Goal: Information Seeking & Learning: Learn about a topic

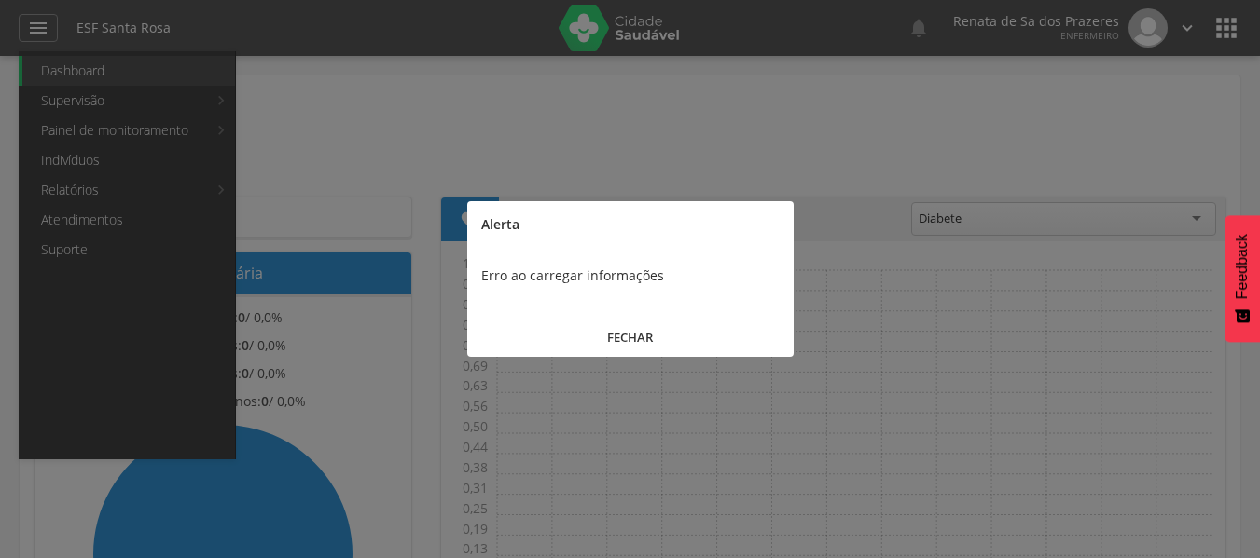
drag, startPoint x: 661, startPoint y: 329, endPoint x: 605, endPoint y: 330, distance: 55.9
click at [654, 330] on button "FECHAR" at bounding box center [630, 338] width 326 height 40
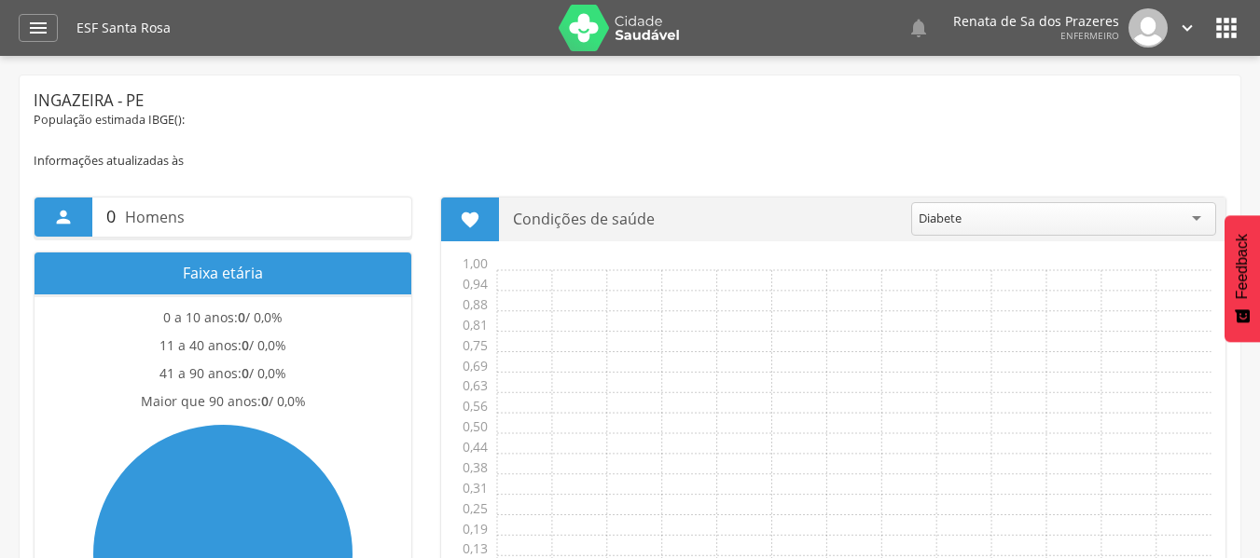
drag, startPoint x: 80, startPoint y: 35, endPoint x: 21, endPoint y: 203, distance: 177.8
click at [48, 149] on div " Dashboard Supervisão Produtividade Mapa da Cidade App desatualizado Última si…" at bounding box center [630, 279] width 1260 height 558
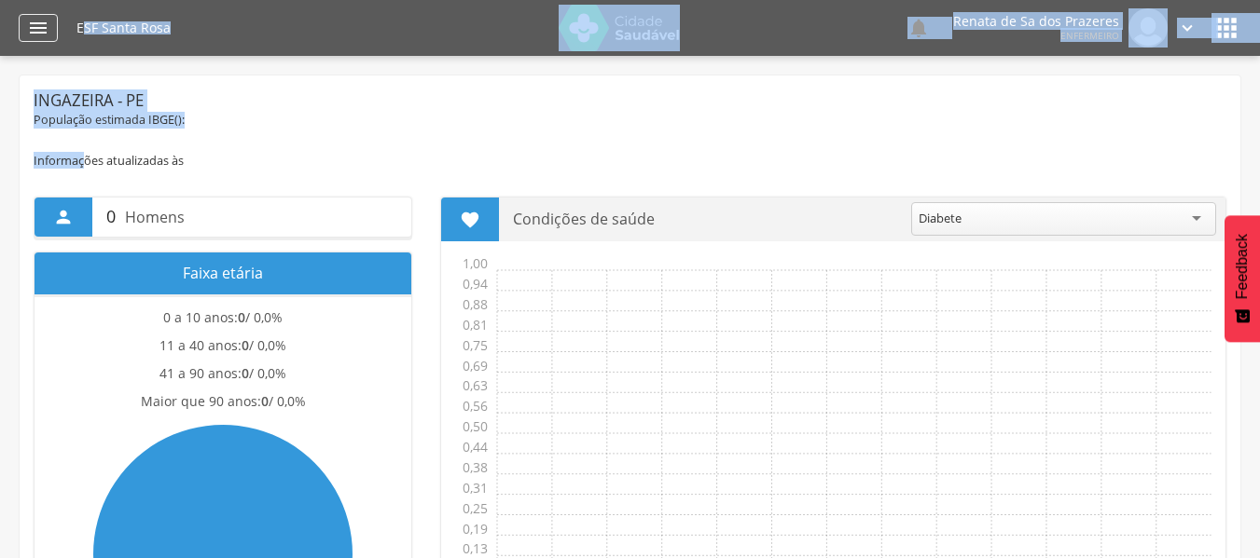
click at [28, 22] on icon "" at bounding box center [38, 28] width 22 height 22
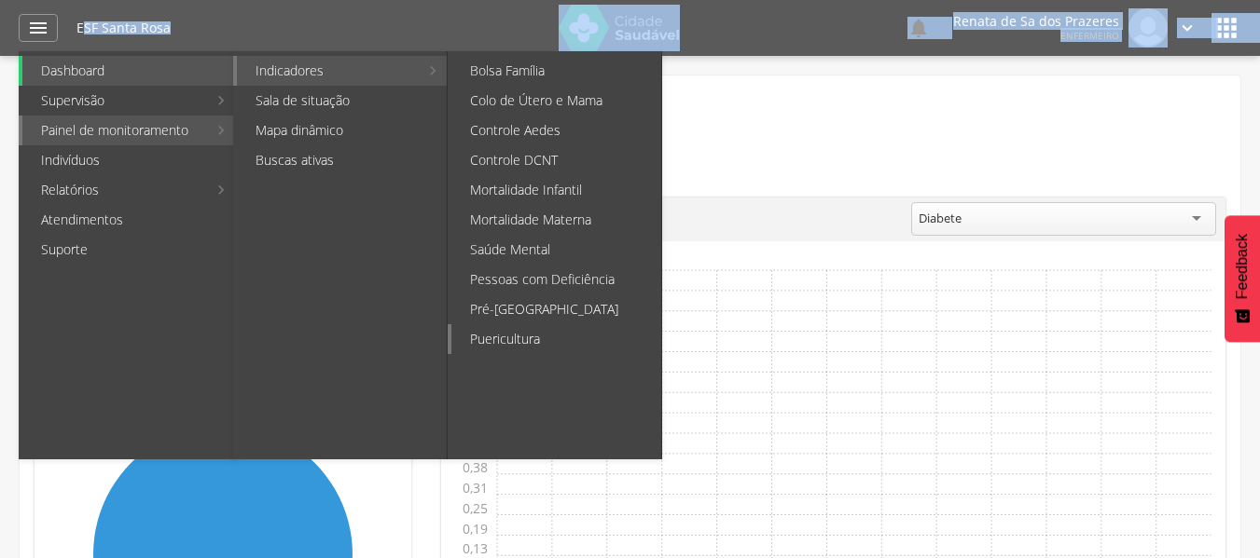
click at [553, 333] on link "Puericultura" at bounding box center [556, 339] width 210 height 30
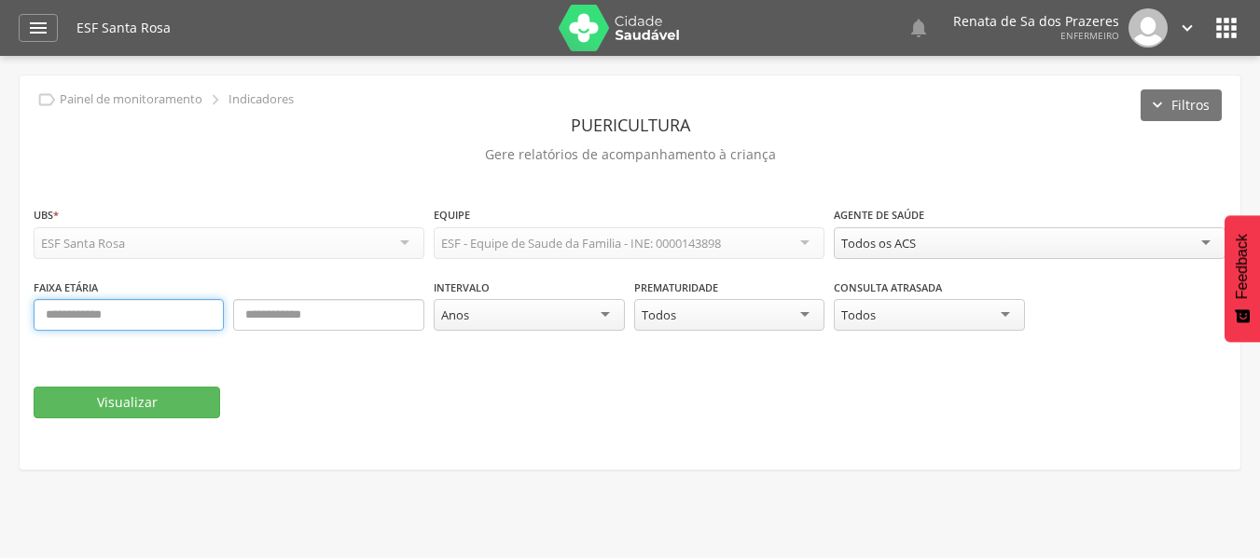
click at [159, 324] on input "text" at bounding box center [129, 315] width 190 height 32
type input "*"
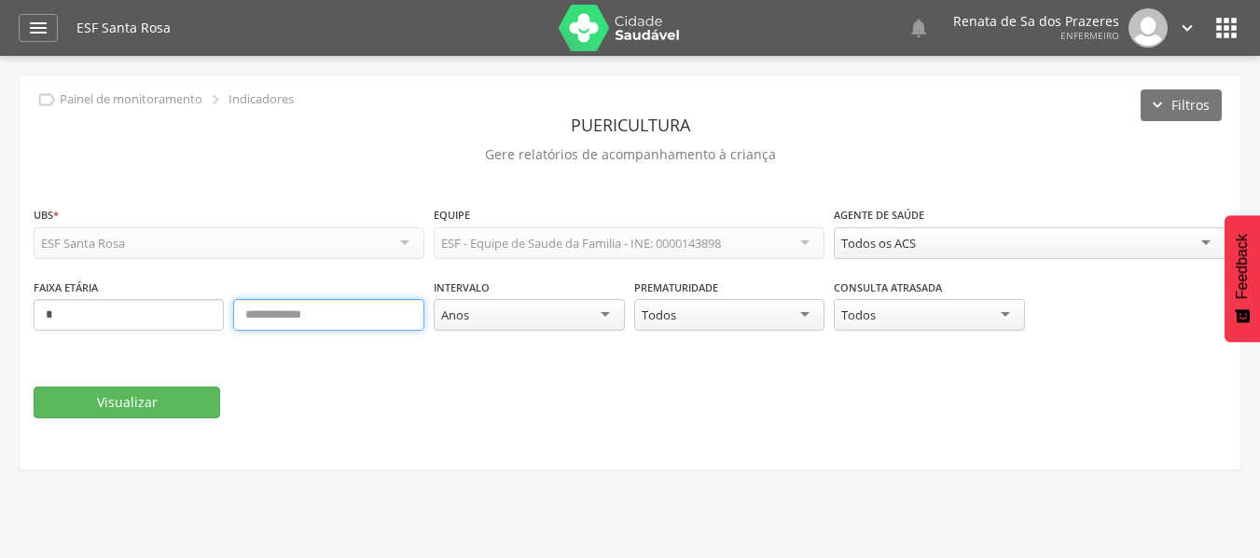
click at [328, 308] on input "text" at bounding box center [328, 315] width 190 height 32
type input "**"
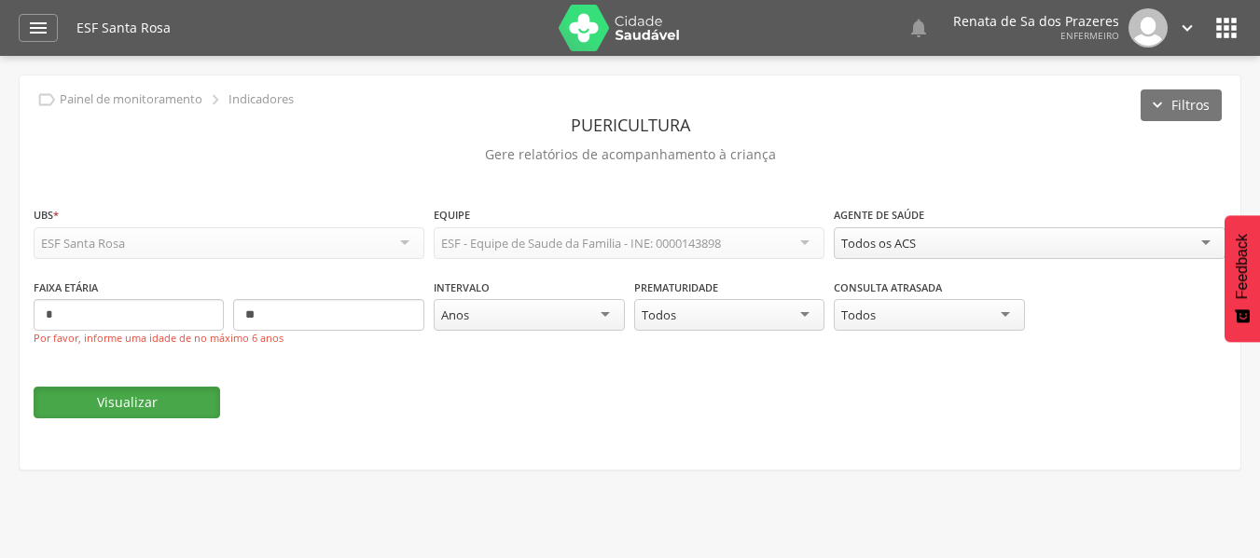
click at [164, 407] on button "Visualizar" at bounding box center [127, 403] width 186 height 32
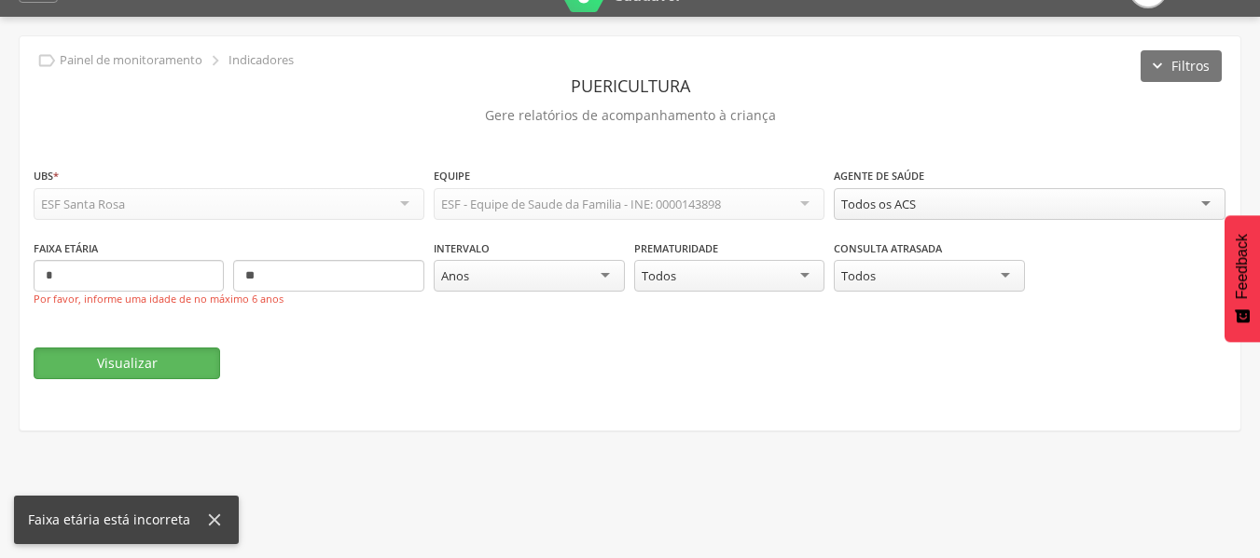
scroll to position [56, 0]
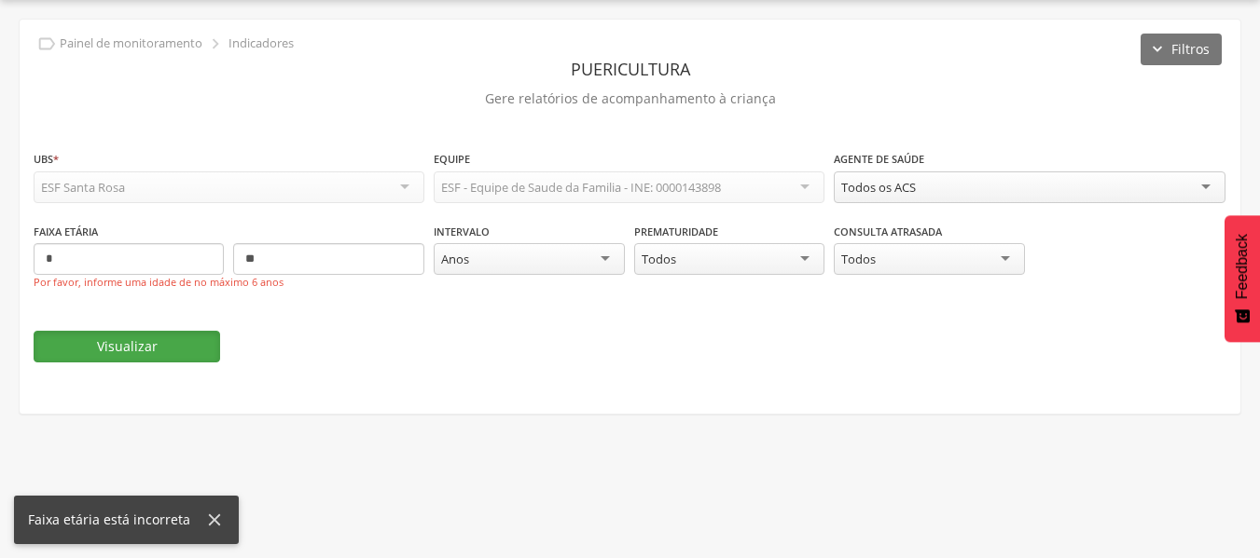
click at [86, 348] on button "Visualizar" at bounding box center [127, 347] width 186 height 32
click at [126, 242] on div "Faixa etária * ** Por favor, informe uma idade de no máximo 6 anos" at bounding box center [229, 249] width 391 height 54
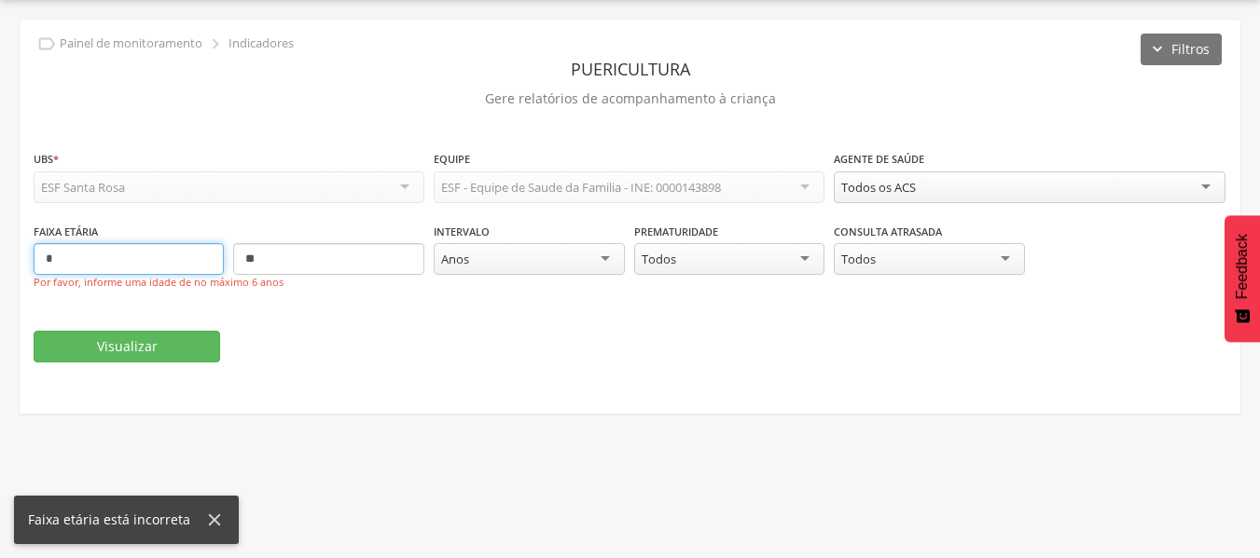
click at [105, 255] on input "*" at bounding box center [129, 259] width 190 height 32
click at [492, 263] on div "Anos" at bounding box center [529, 259] width 190 height 32
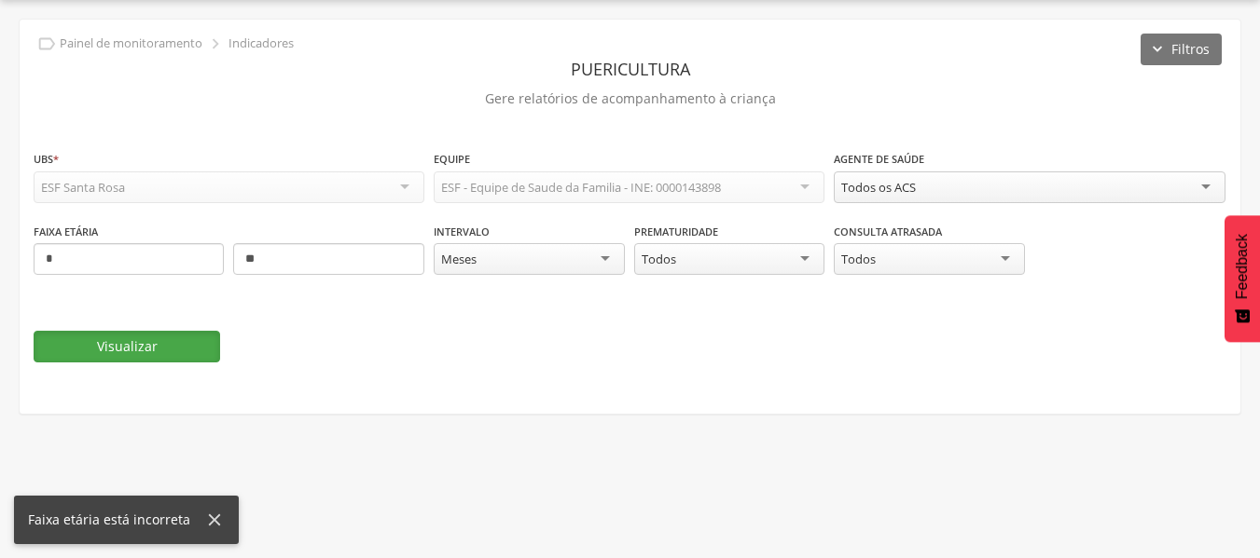
click at [180, 346] on button "Visualizar" at bounding box center [127, 347] width 186 height 32
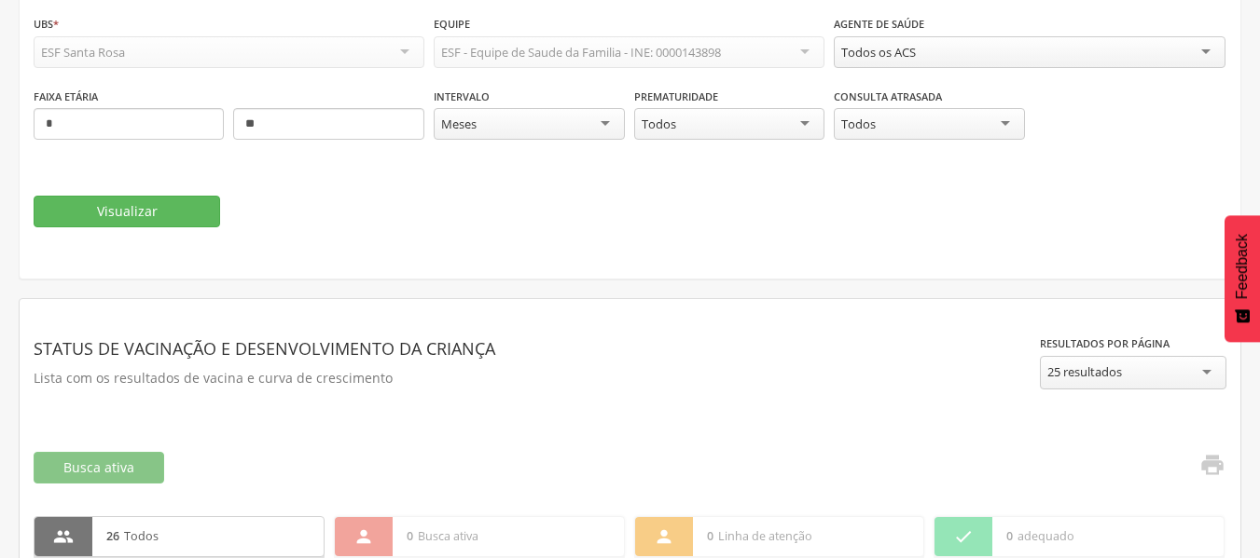
scroll to position [0, 0]
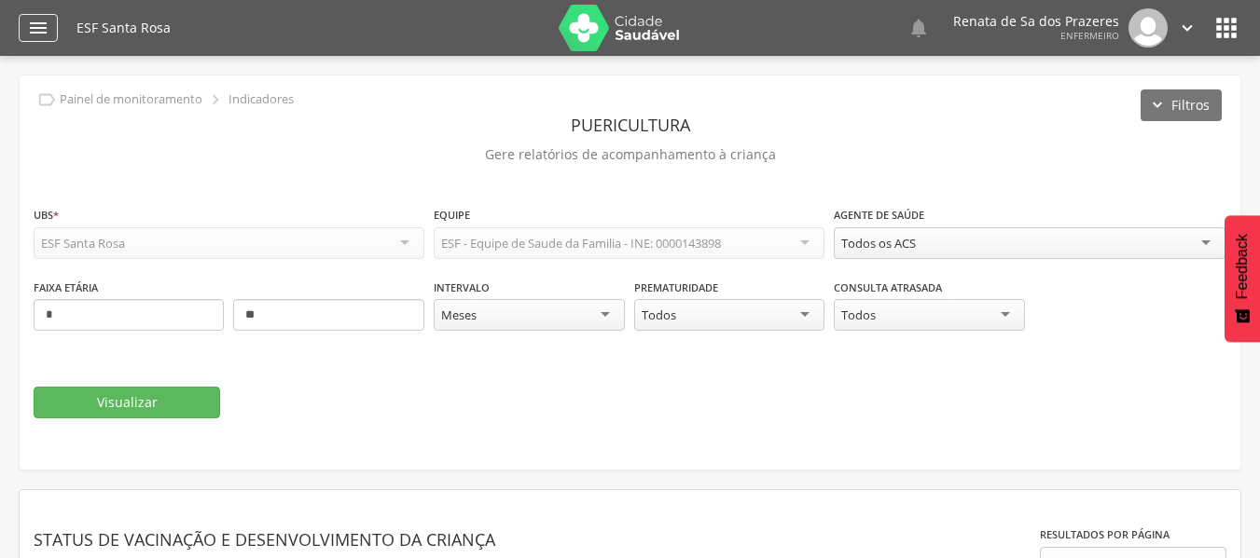
click at [21, 14] on div "" at bounding box center [38, 28] width 39 height 28
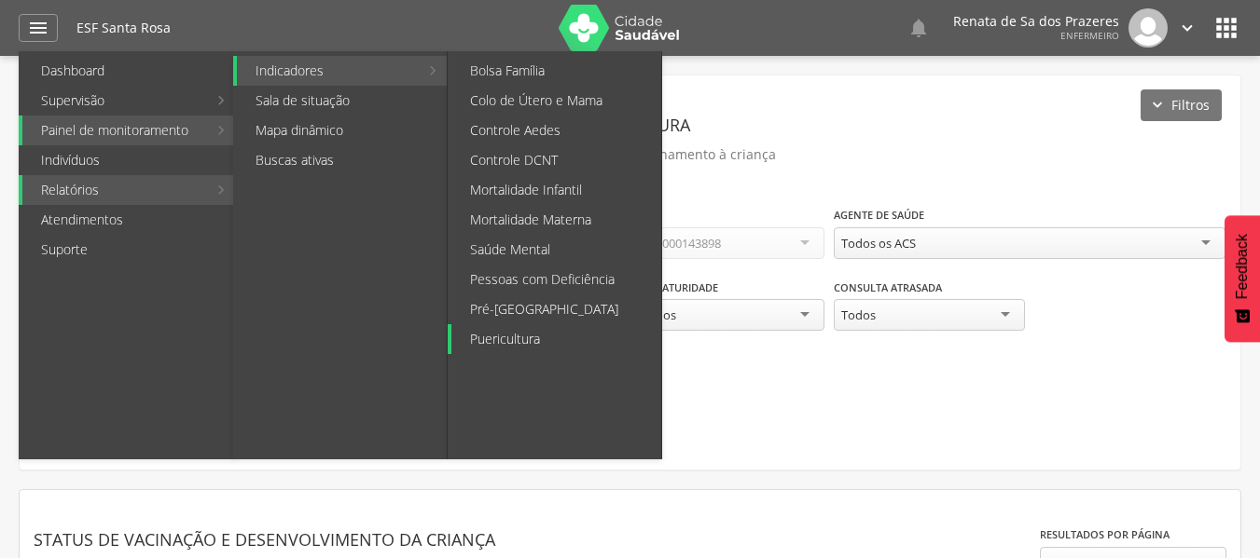
click at [514, 339] on link "Puericultura" at bounding box center [556, 339] width 210 height 30
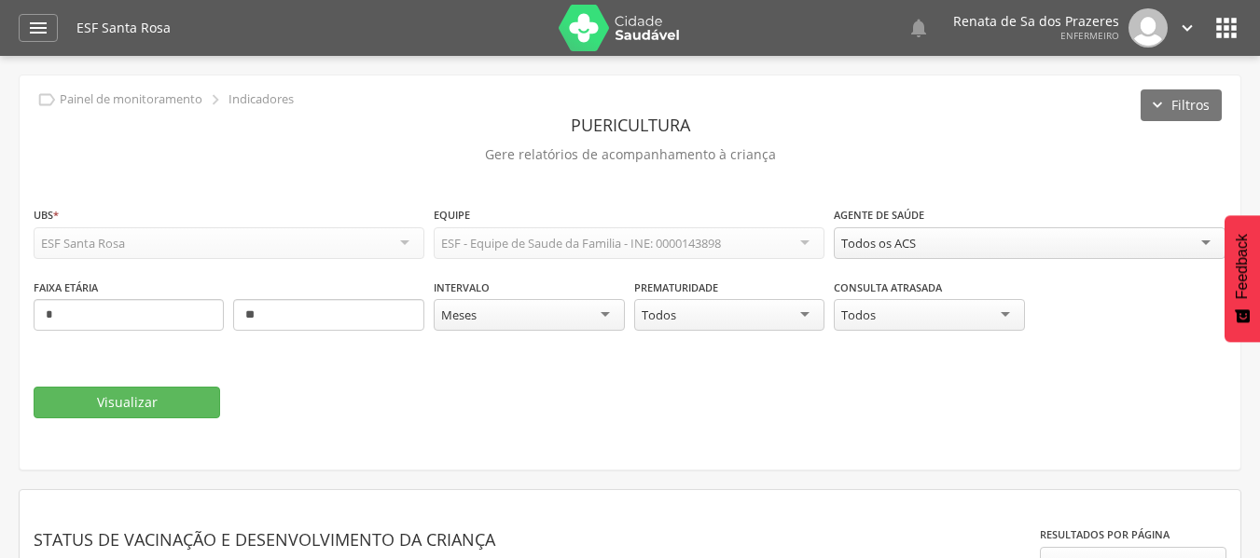
click at [935, 314] on div "Todos" at bounding box center [929, 315] width 190 height 32
click at [935, 314] on div "Todos" at bounding box center [929, 316] width 190 height 34
click at [764, 322] on div "Todos" at bounding box center [729, 315] width 190 height 32
click at [764, 322] on div "Todos" at bounding box center [729, 316] width 190 height 34
click at [941, 230] on div "Todos os ACS" at bounding box center [1029, 243] width 391 height 32
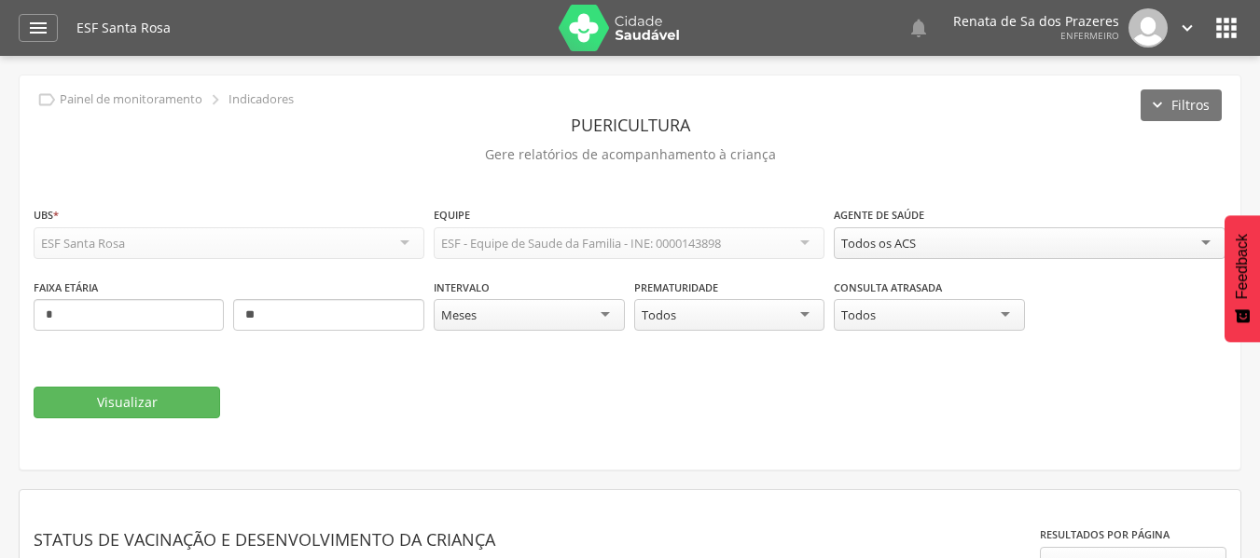
click at [939, 230] on div "Todos os ACS" at bounding box center [1029, 243] width 391 height 32
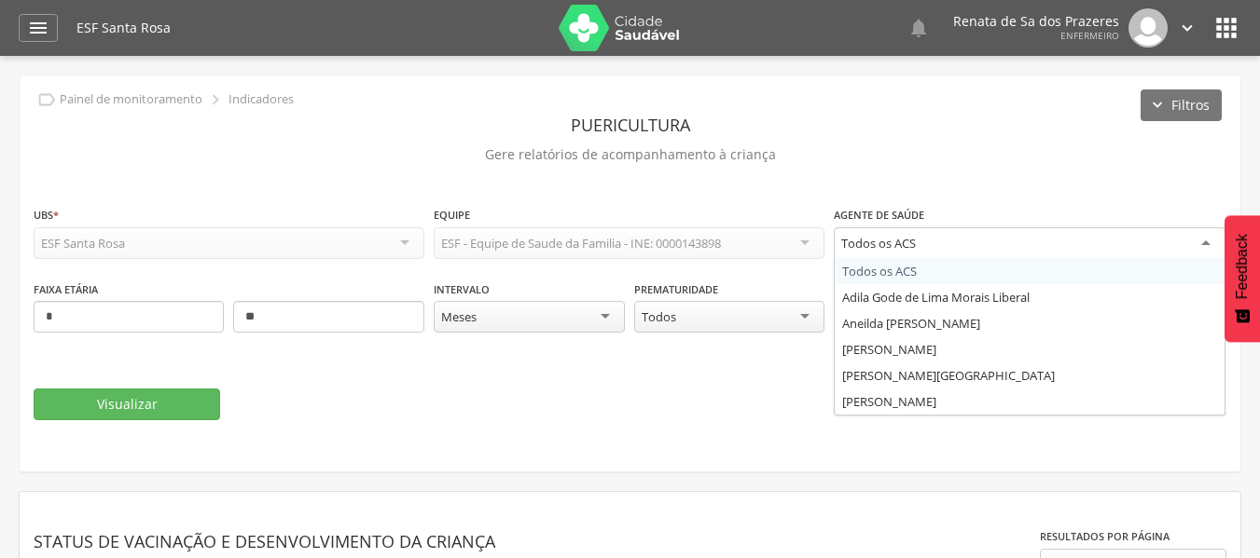
click at [949, 194] on div "**********" at bounding box center [630, 274] width 1220 height 396
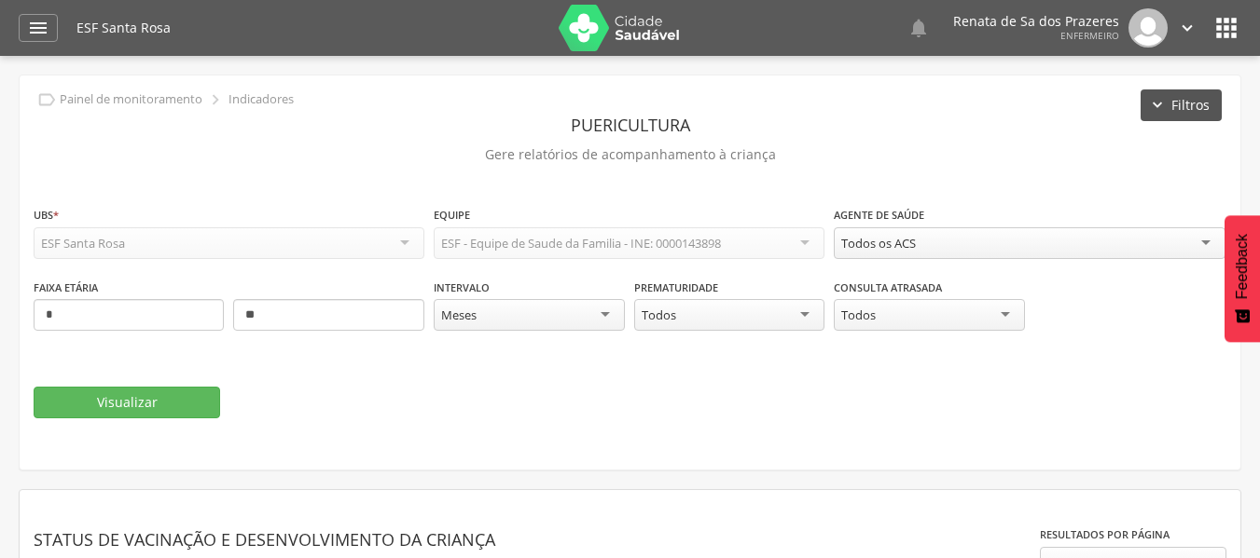
click at [1180, 110] on button "Filtros" at bounding box center [1180, 106] width 81 height 32
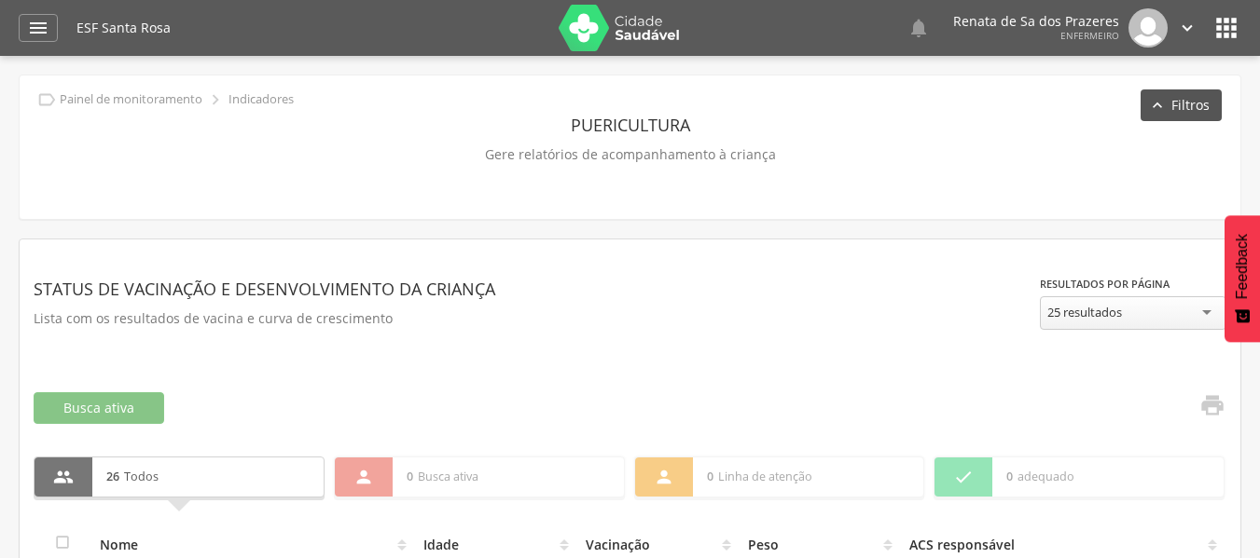
click at [1169, 109] on button "Filtros" at bounding box center [1180, 106] width 81 height 32
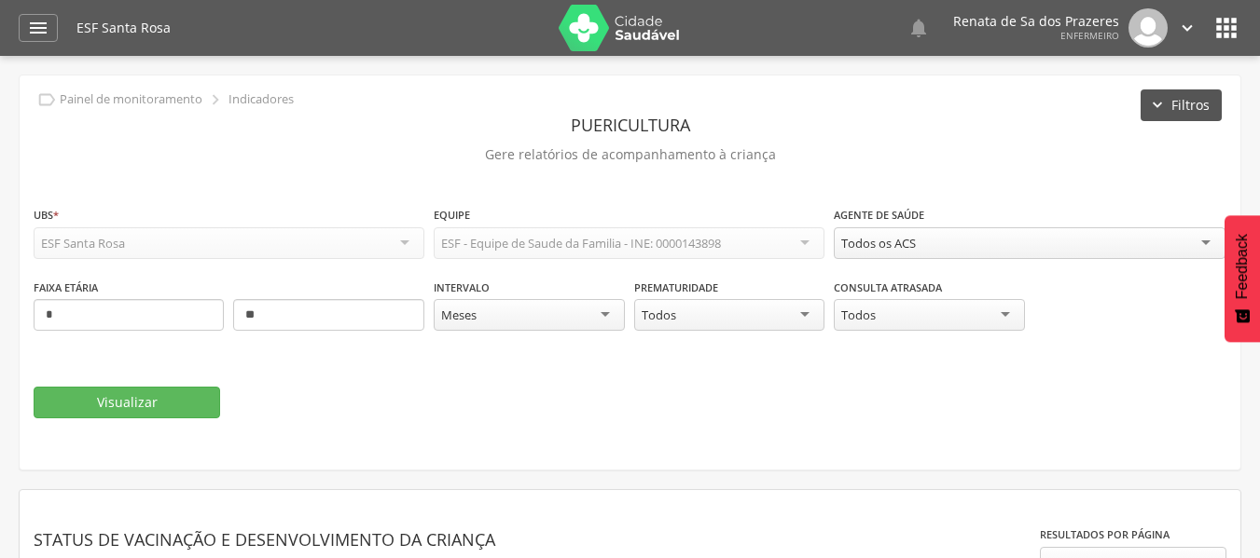
click at [1169, 109] on button "Filtros" at bounding box center [1180, 106] width 81 height 32
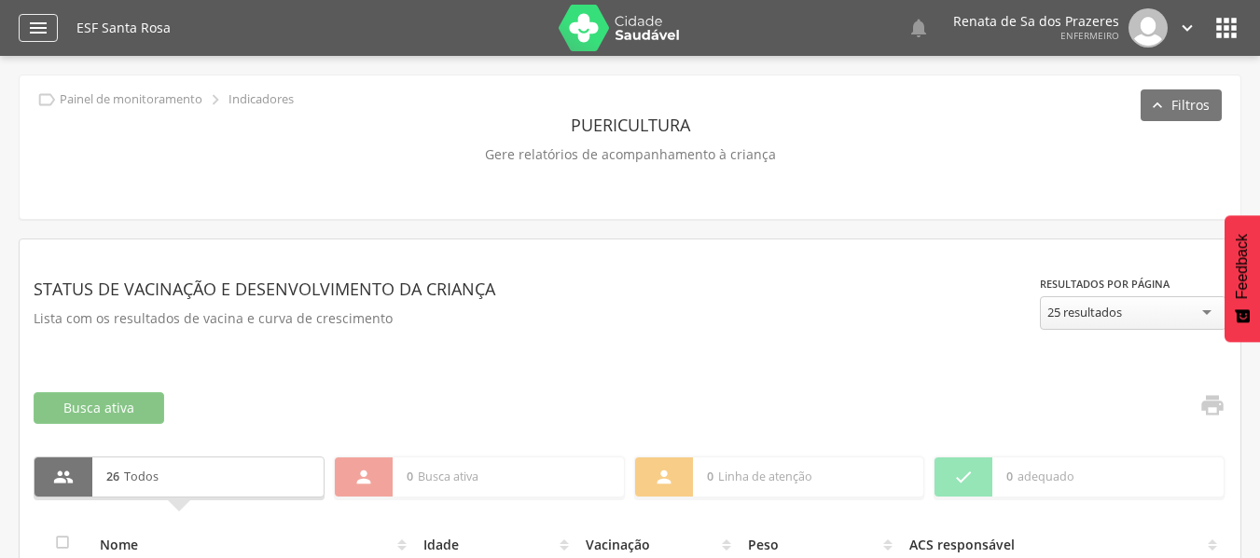
click at [49, 32] on div "" at bounding box center [38, 28] width 39 height 28
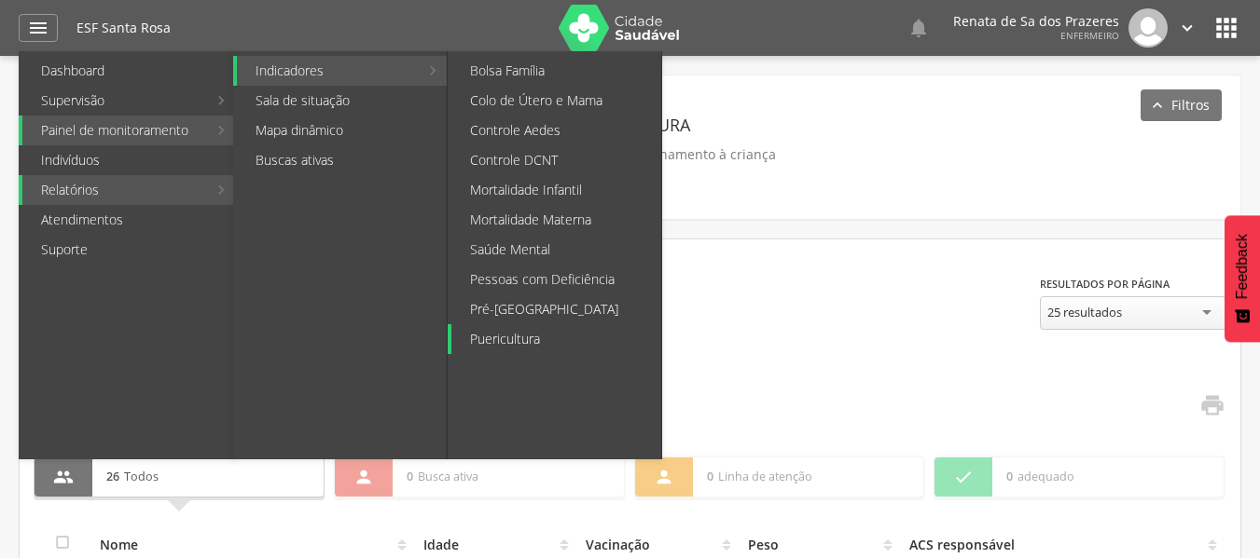
click at [491, 336] on link "Puericultura" at bounding box center [556, 339] width 210 height 30
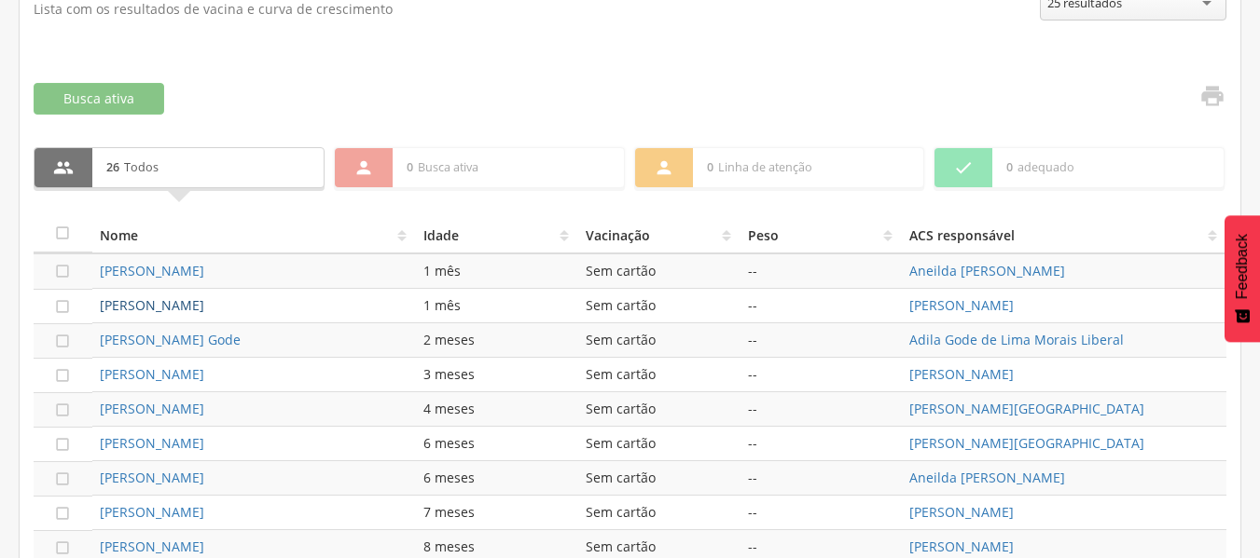
scroll to position [280, 0]
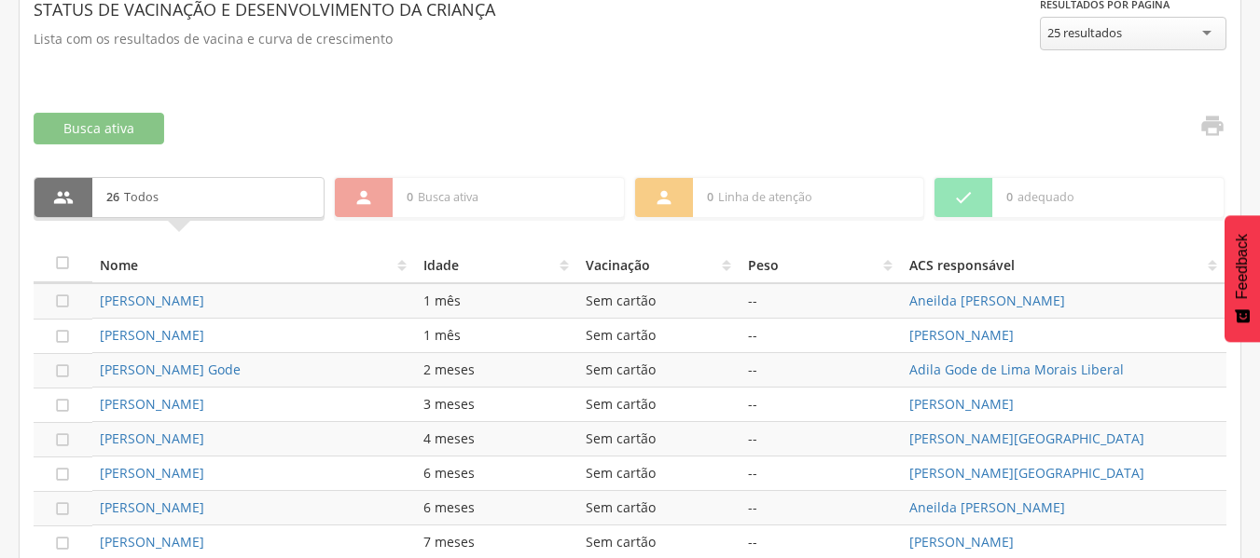
click at [166, 203] on p "26 Todos" at bounding box center [207, 197] width 203 height 39
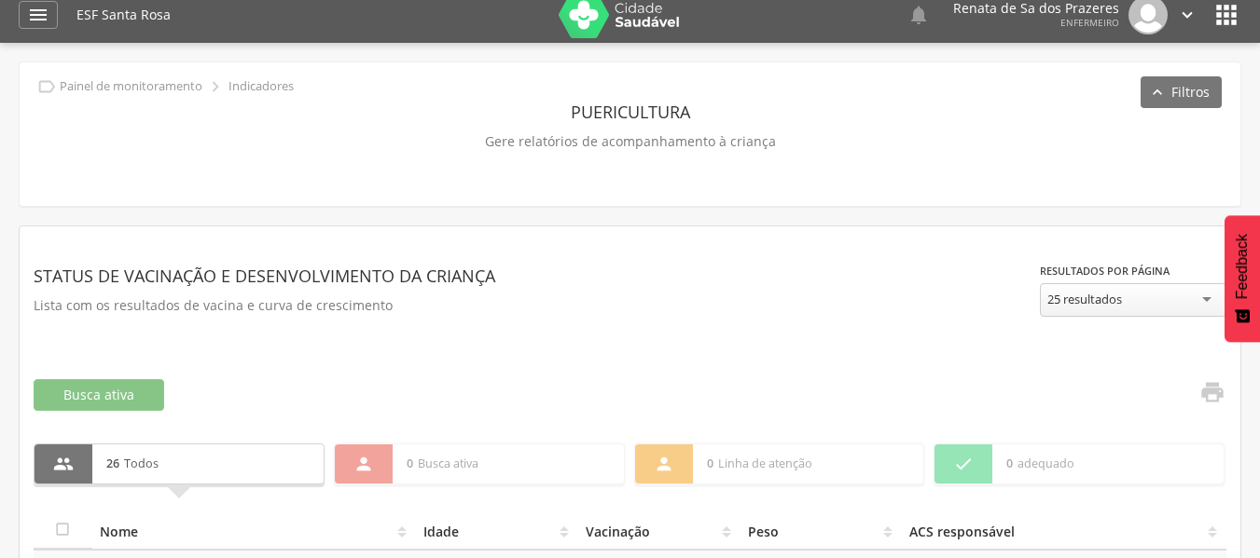
scroll to position [0, 0]
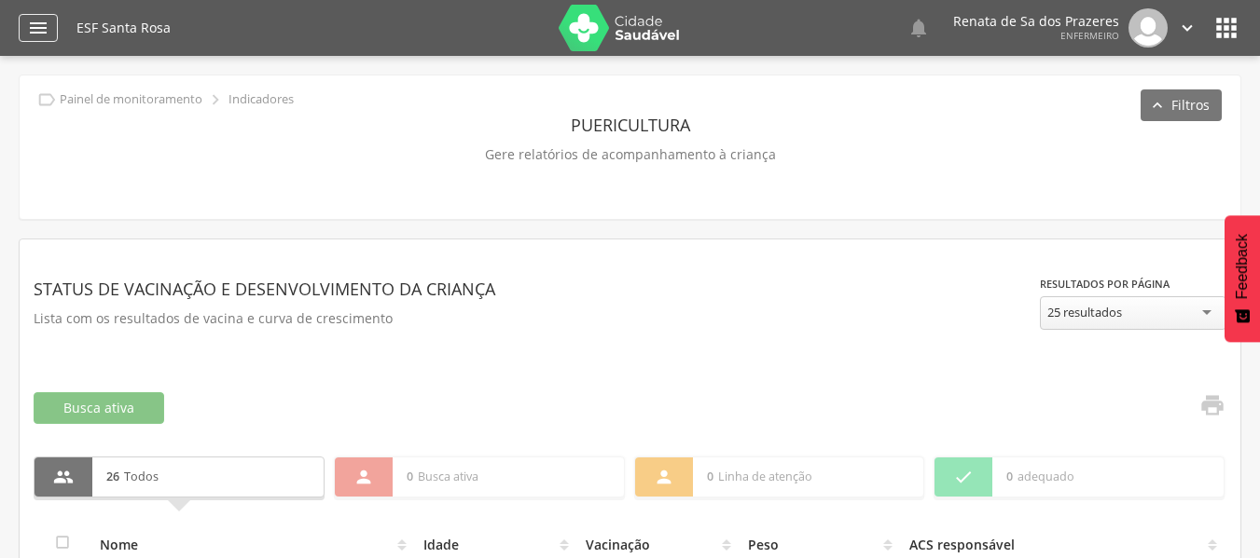
click at [34, 36] on icon "" at bounding box center [38, 28] width 22 height 22
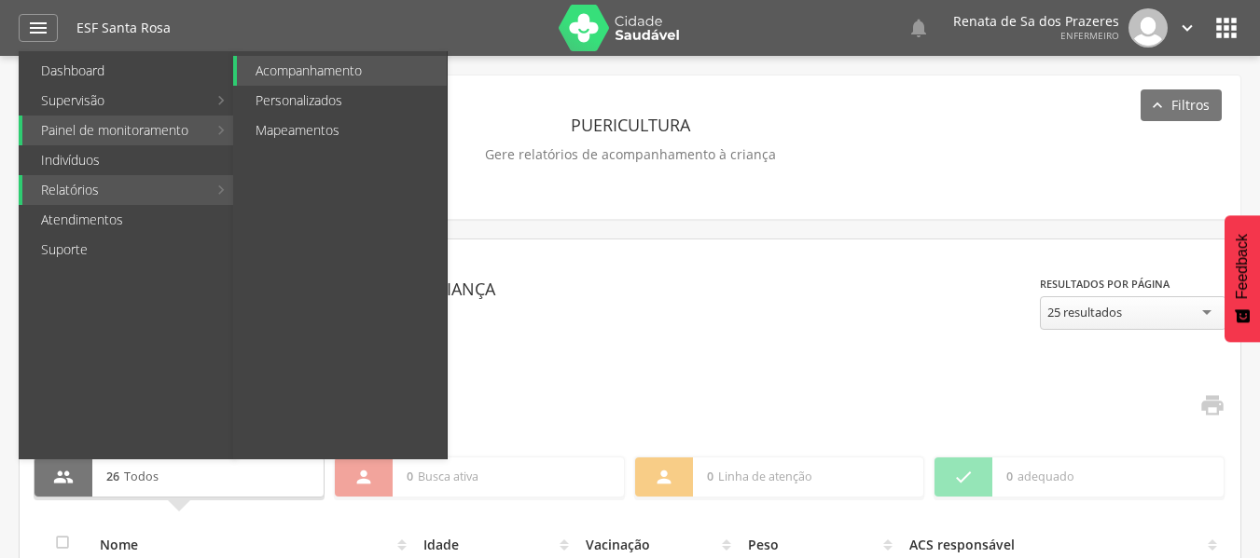
click at [197, 197] on link "Relatórios" at bounding box center [114, 190] width 185 height 30
click at [218, 193] on li "Relatórios Acompanhamento Personalizados Mapeamentos" at bounding box center [127, 190] width 216 height 30
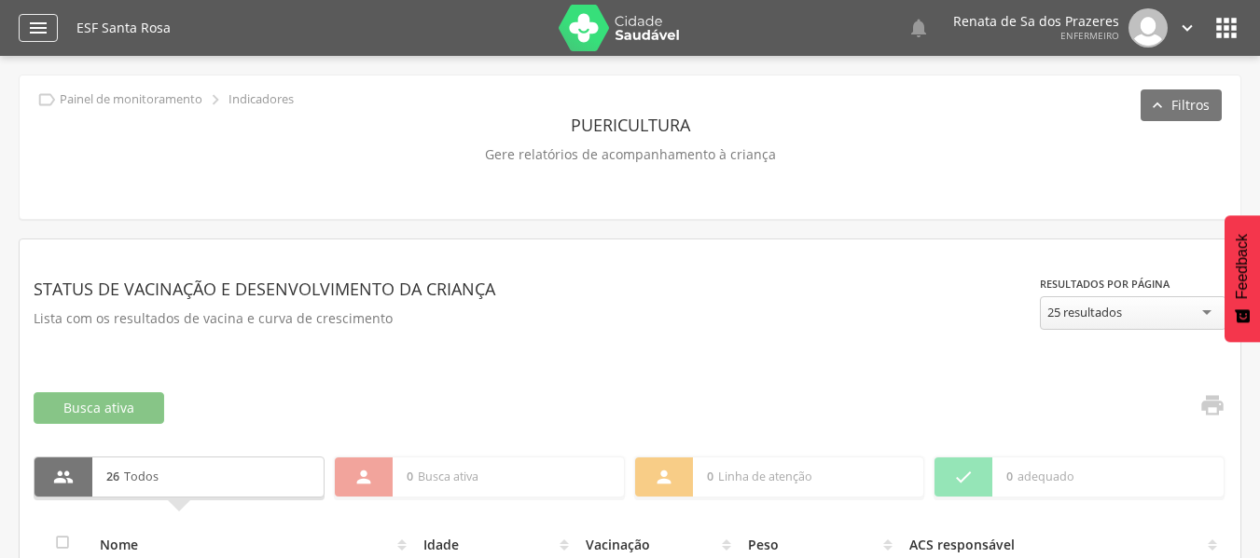
click at [27, 30] on icon "" at bounding box center [38, 28] width 22 height 22
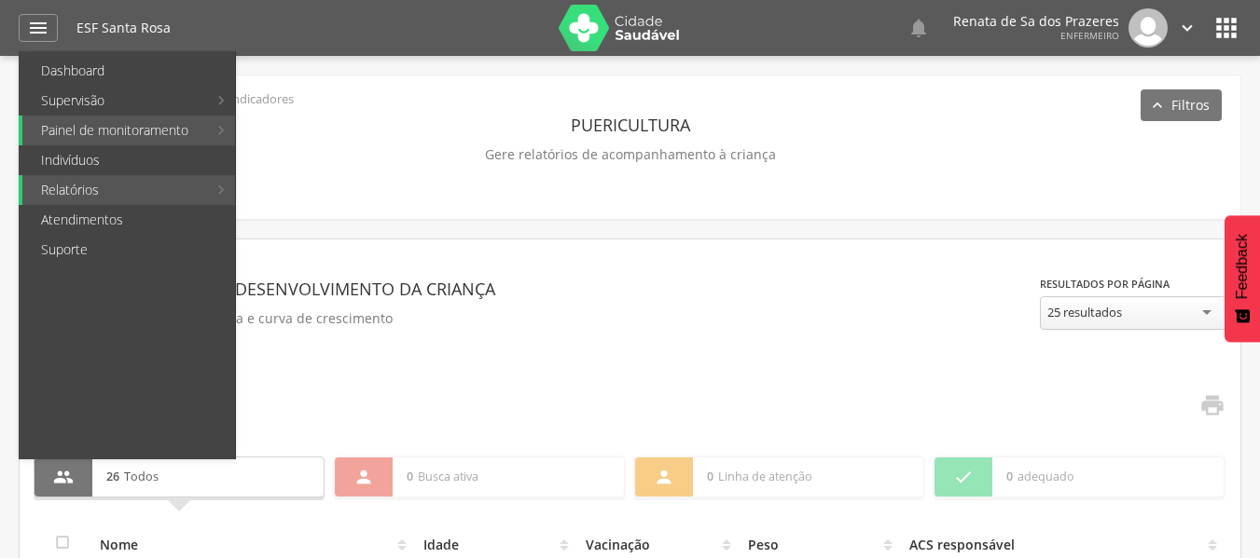
click at [481, 308] on link "Pré-[GEOGRAPHIC_DATA]" at bounding box center [556, 310] width 210 height 30
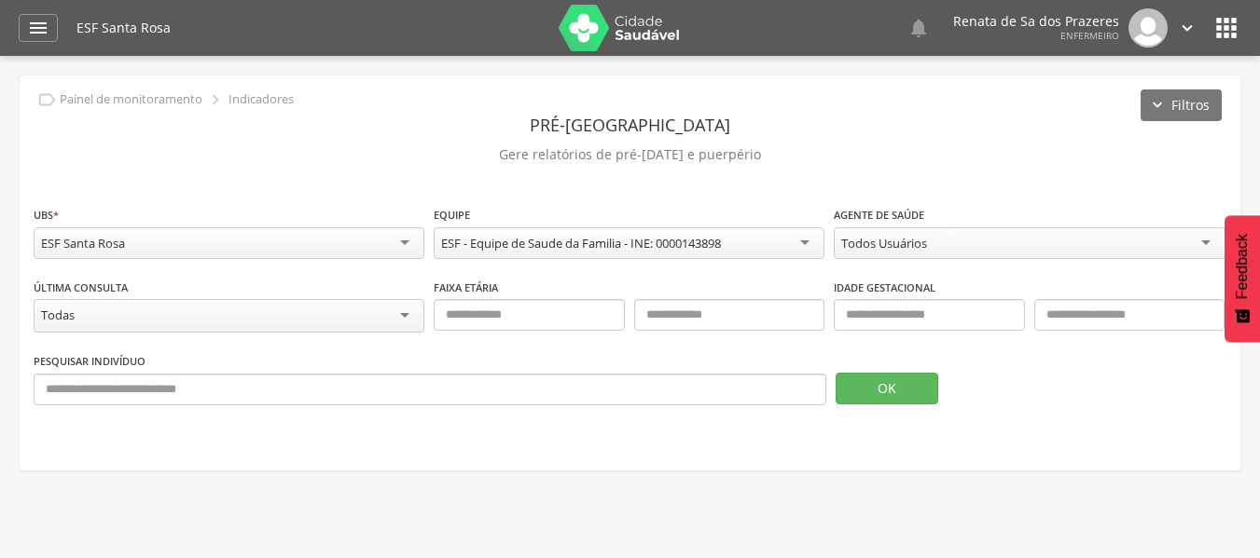
click at [1183, 27] on icon "" at bounding box center [1187, 28] width 21 height 21
click at [1235, 28] on icon "" at bounding box center [1226, 28] width 30 height 30
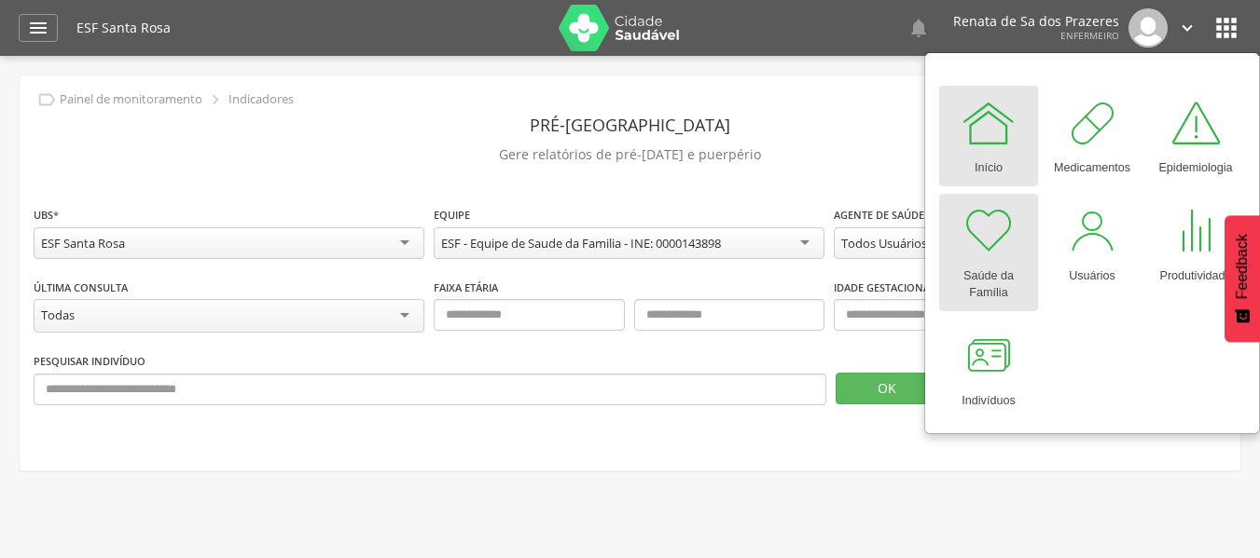
click at [1014, 273] on div "Saúde da Família" at bounding box center [988, 280] width 80 height 43
